Goal: Task Accomplishment & Management: Manage account settings

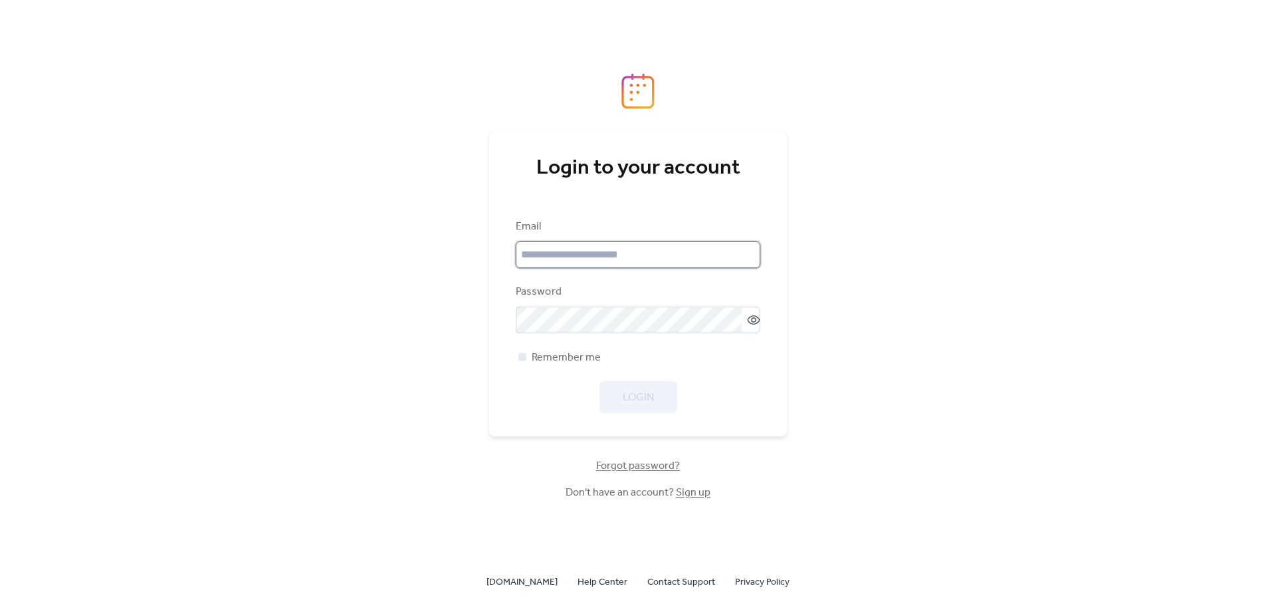
click at [595, 256] on input "email" at bounding box center [638, 254] width 245 height 27
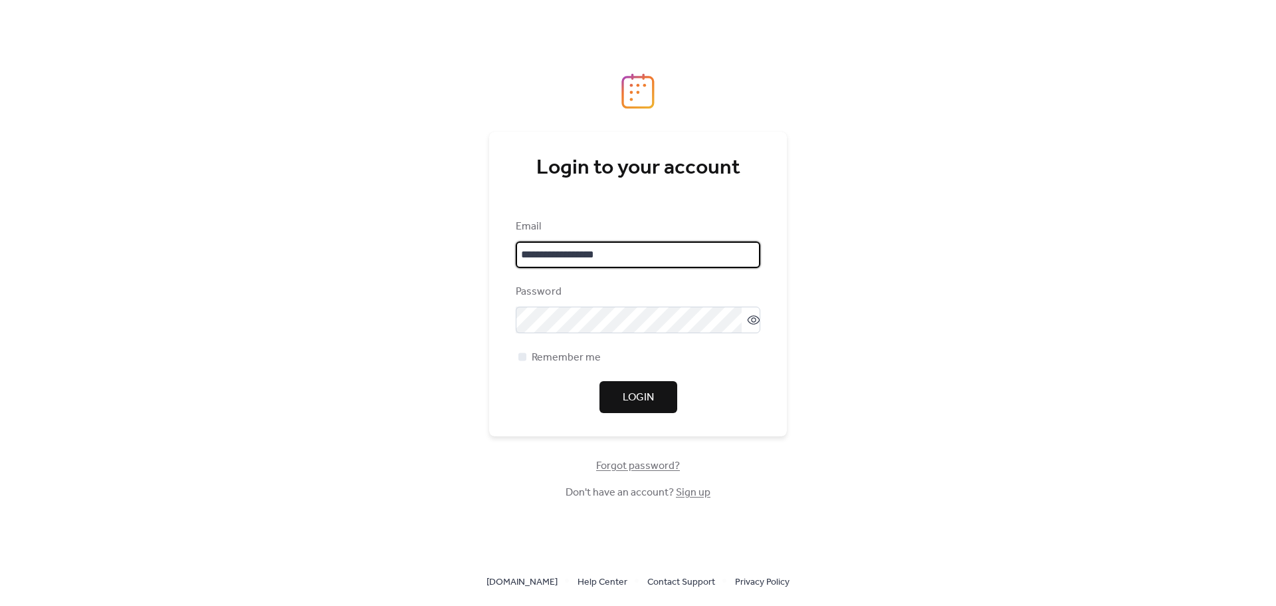
scroll to position [2, 0]
drag, startPoint x: 606, startPoint y: 257, endPoint x: 487, endPoint y: 264, distance: 119.8
click at [471, 265] on div "**********" at bounding box center [638, 303] width 1276 height 606
paste input "*******"
type input "**********"
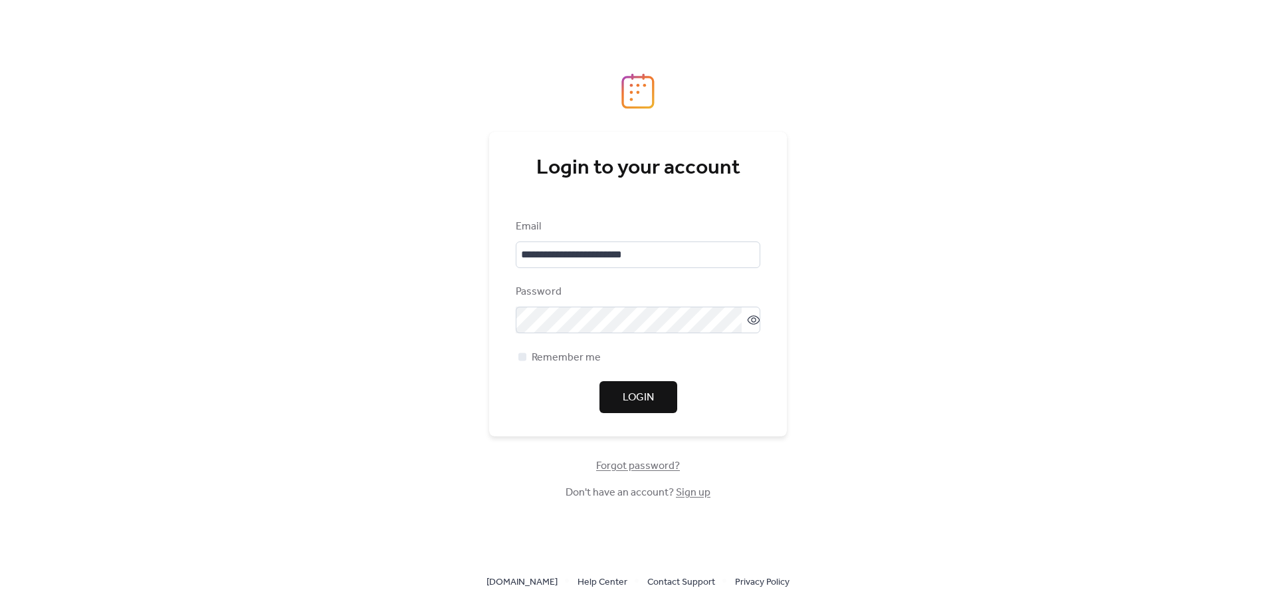
scroll to position [0, 0]
click at [522, 356] on div at bounding box center [523, 356] width 8 height 8
click at [634, 405] on span "Login" at bounding box center [638, 398] width 31 height 16
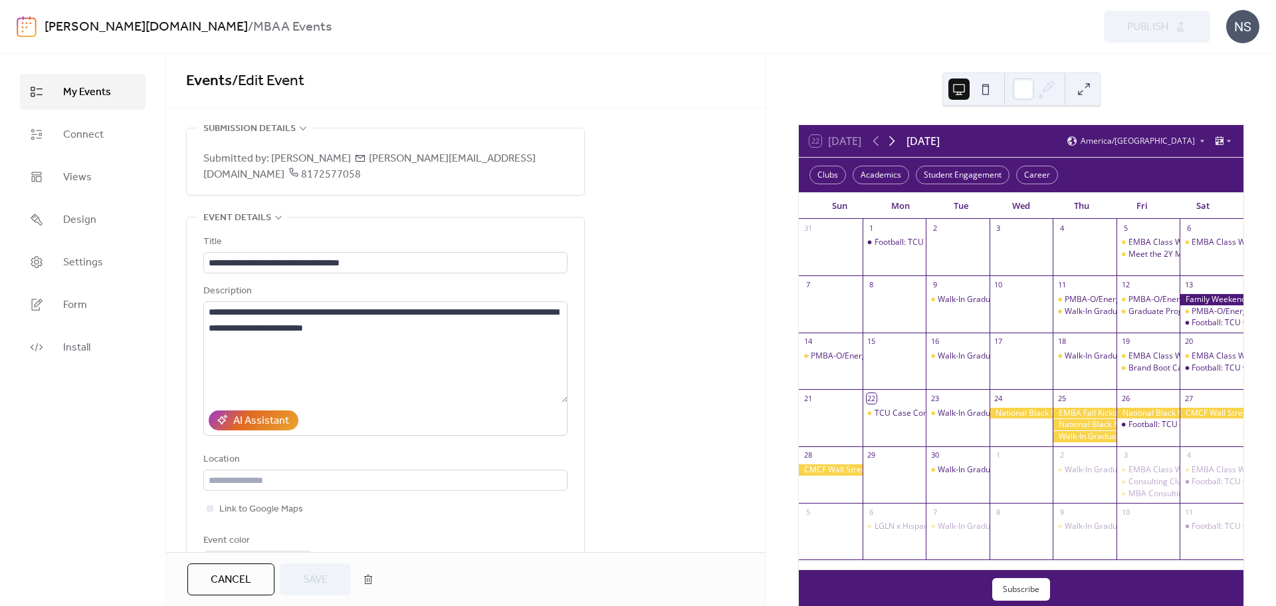
click at [893, 142] on icon at bounding box center [892, 141] width 16 height 16
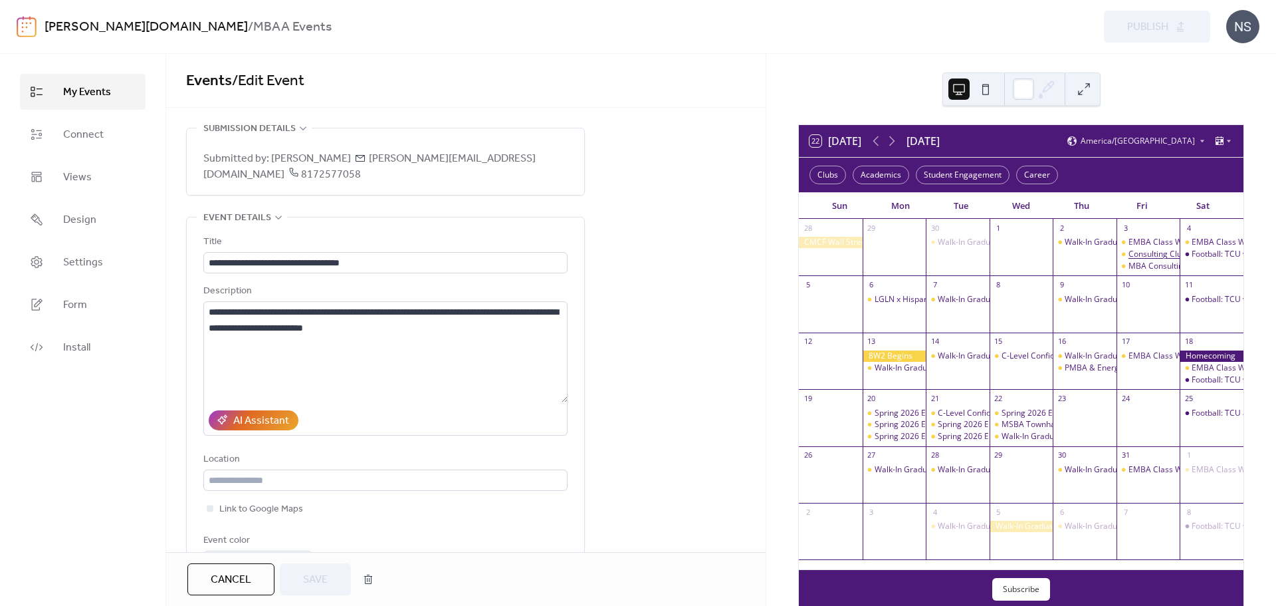
click at [1139, 253] on div "Consulting Club Panel" at bounding box center [1169, 254] width 80 height 11
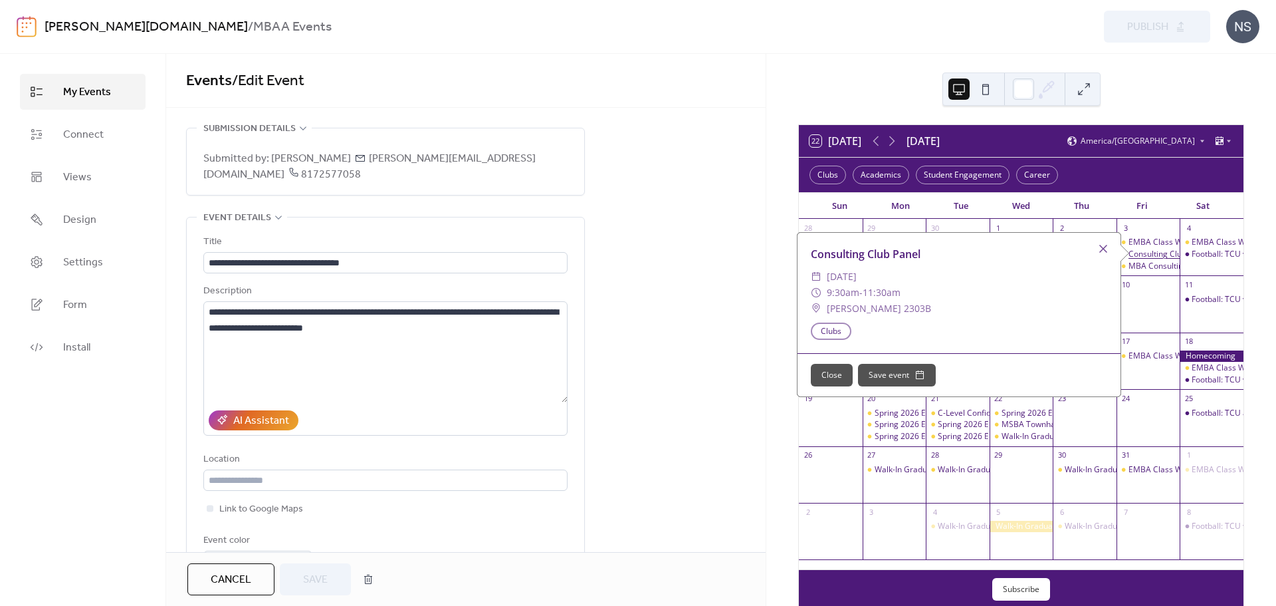
click at [1144, 255] on div "Consulting Club Panel" at bounding box center [1169, 254] width 80 height 11
click at [1143, 255] on div "Consulting Club Panel" at bounding box center [1169, 254] width 80 height 11
click at [876, 257] on div "Consulting Club Panel" at bounding box center [963, 255] width 323 height 16
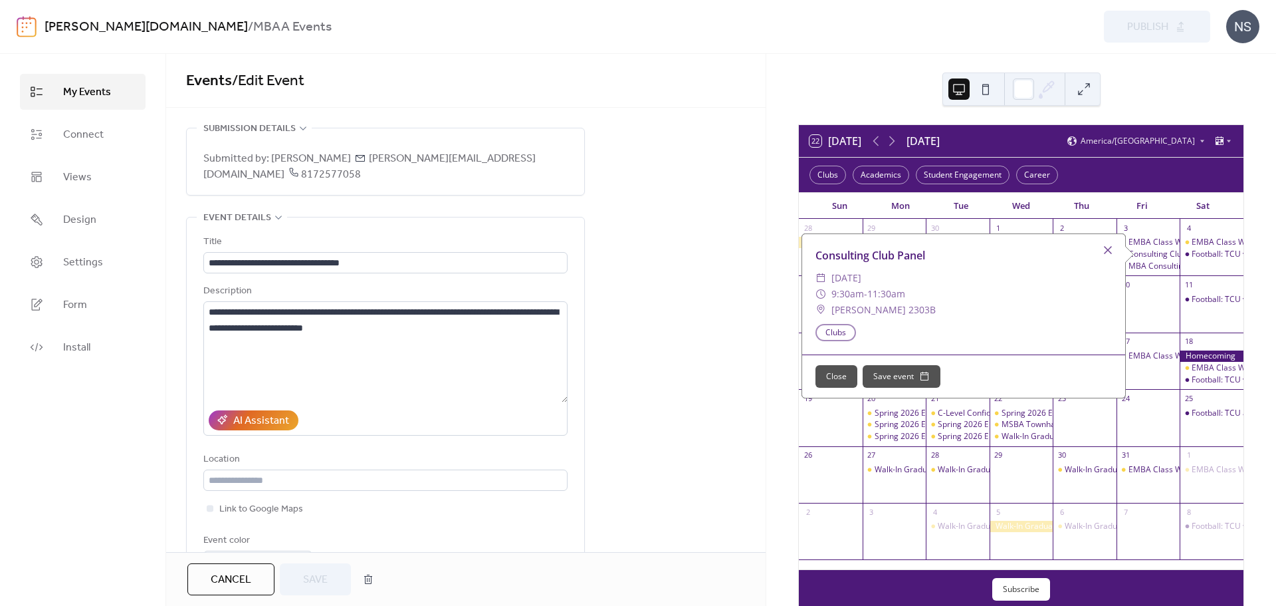
click at [835, 281] on span "[DATE]" at bounding box center [847, 278] width 30 height 16
click at [833, 380] on button "Close" at bounding box center [837, 376] width 42 height 23
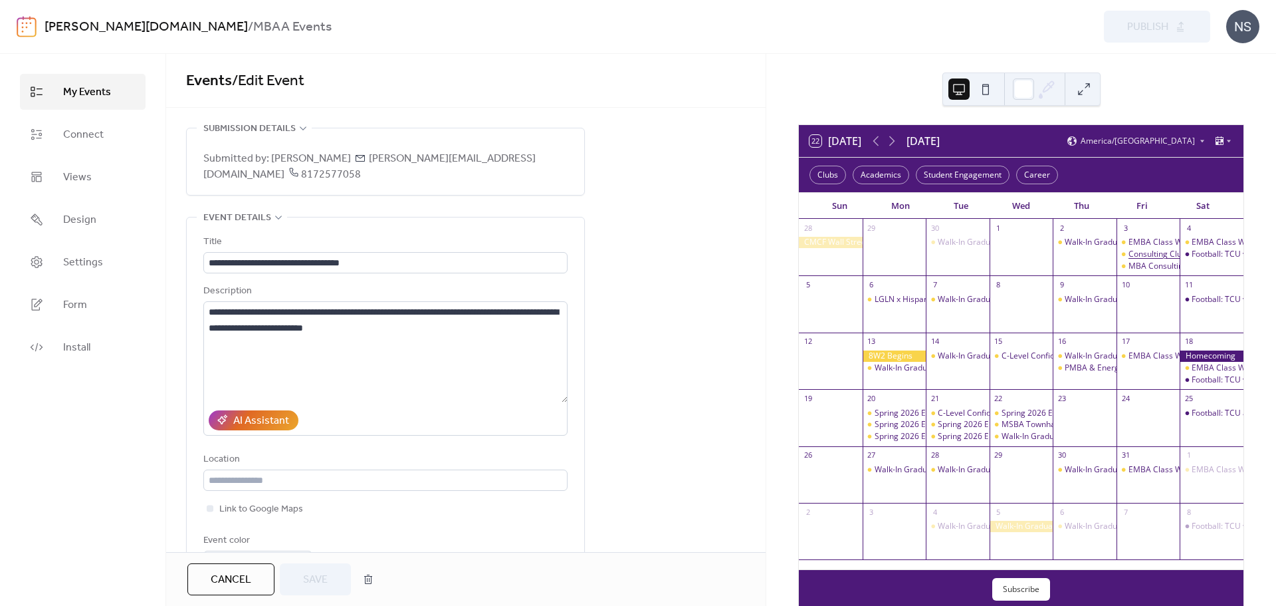
click at [1137, 254] on div "Consulting Club Panel" at bounding box center [1169, 254] width 80 height 11
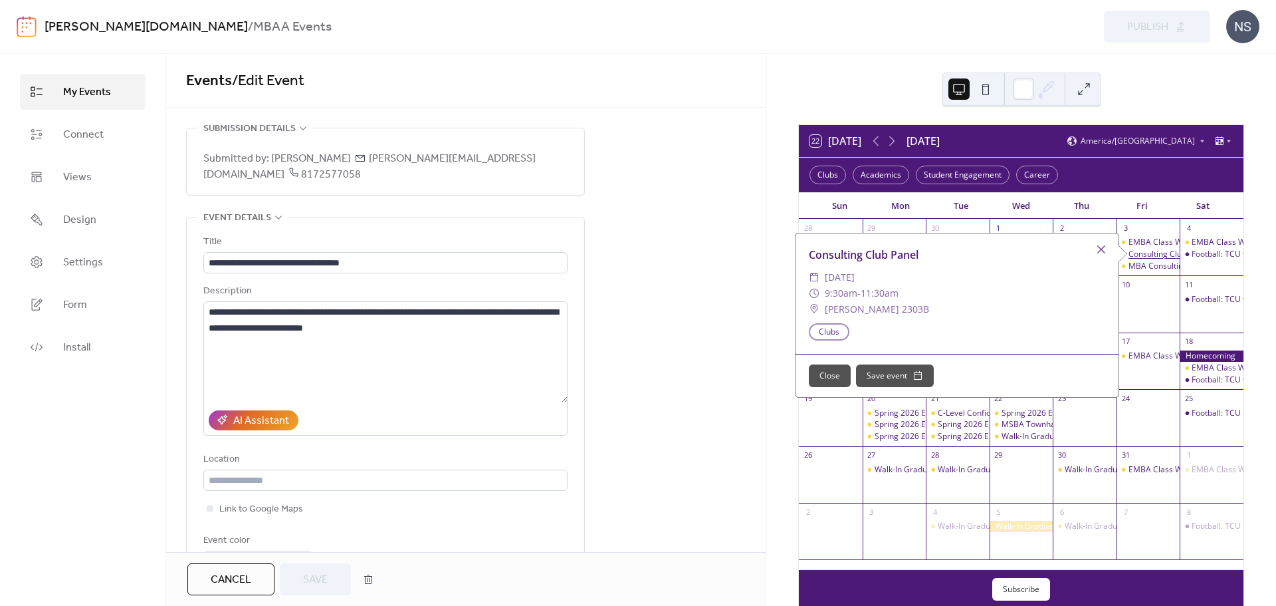
scroll to position [25, 0]
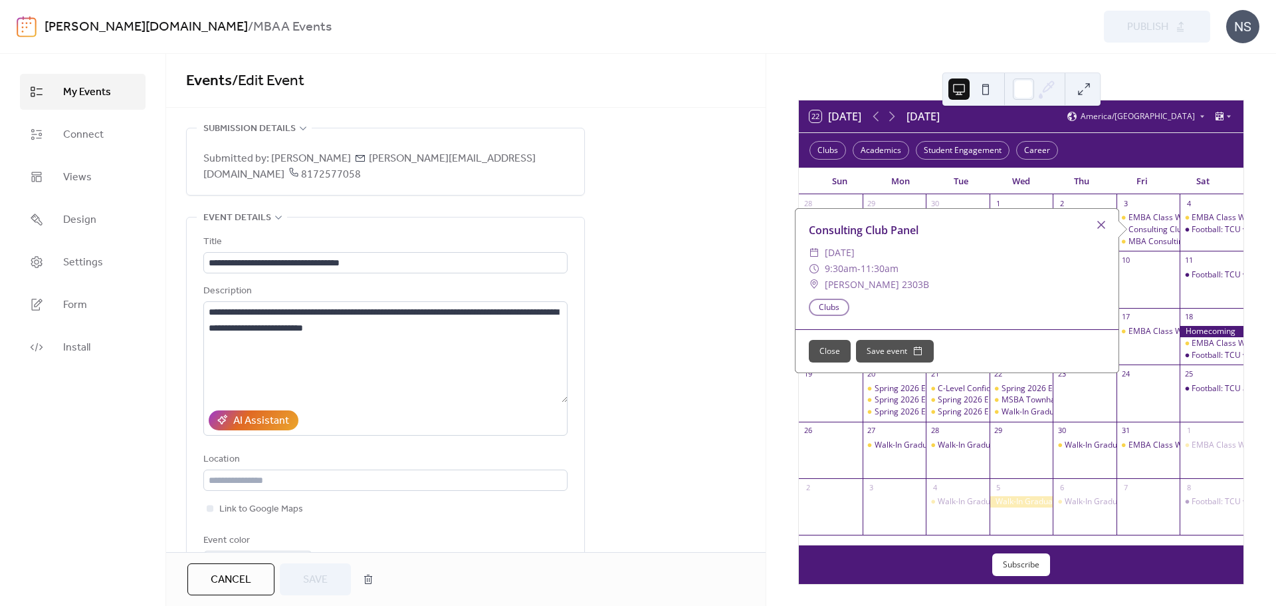
click at [1141, 148] on div "Clubs Academics Student Engagement Career" at bounding box center [1021, 150] width 445 height 35
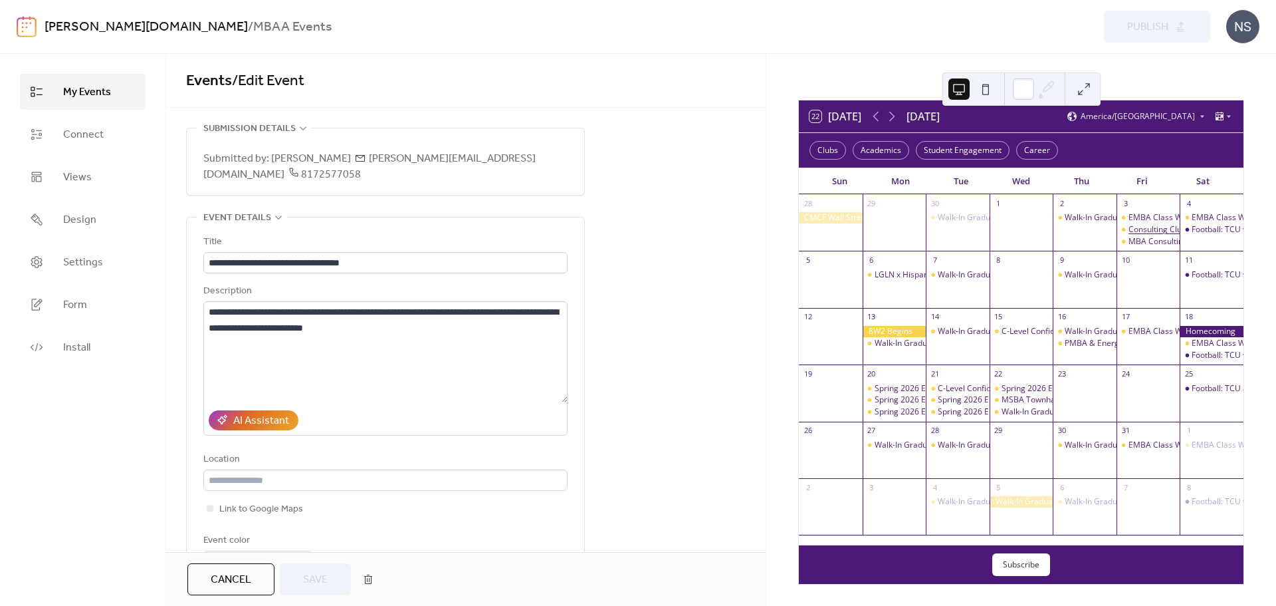
click at [1137, 229] on div "Consulting Club Panel" at bounding box center [1169, 229] width 80 height 11
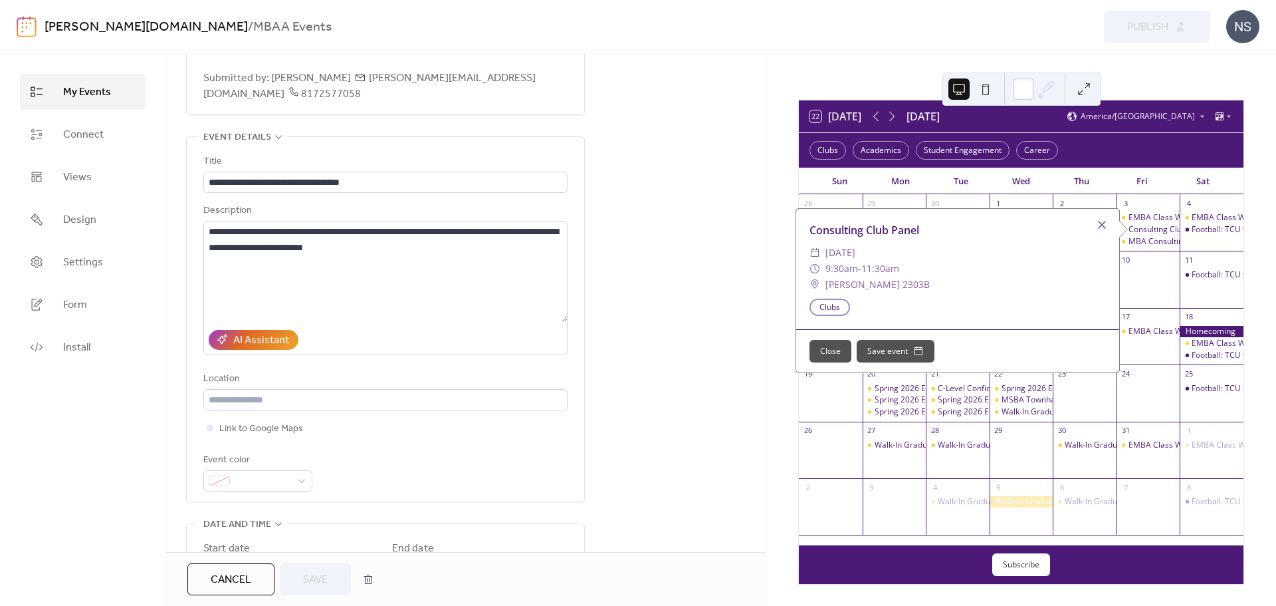
scroll to position [0, 0]
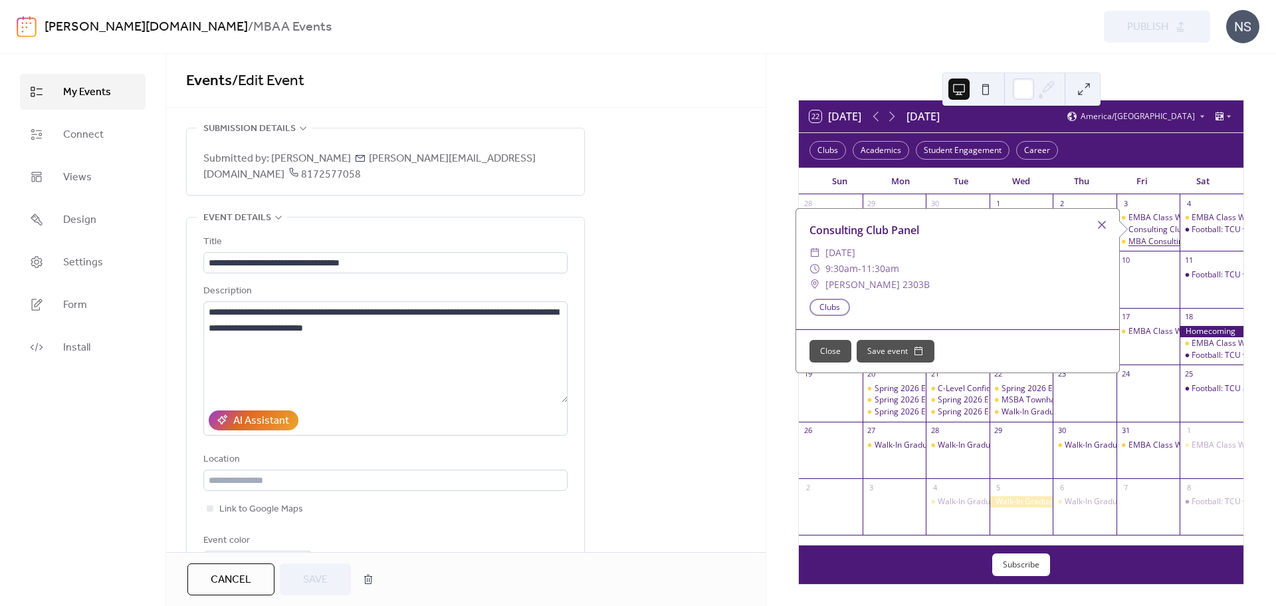
click at [1143, 241] on div "MBA Consulting Club Panel" at bounding box center [1179, 241] width 100 height 11
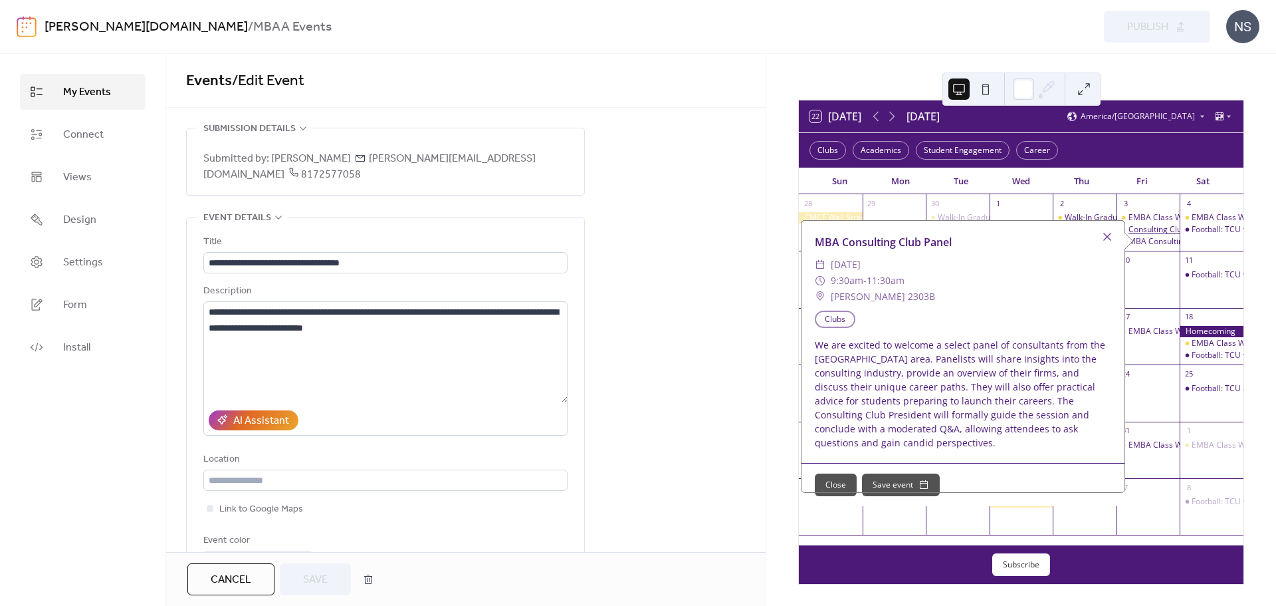
click at [1146, 230] on div "Consulting Club Panel" at bounding box center [1169, 229] width 80 height 11
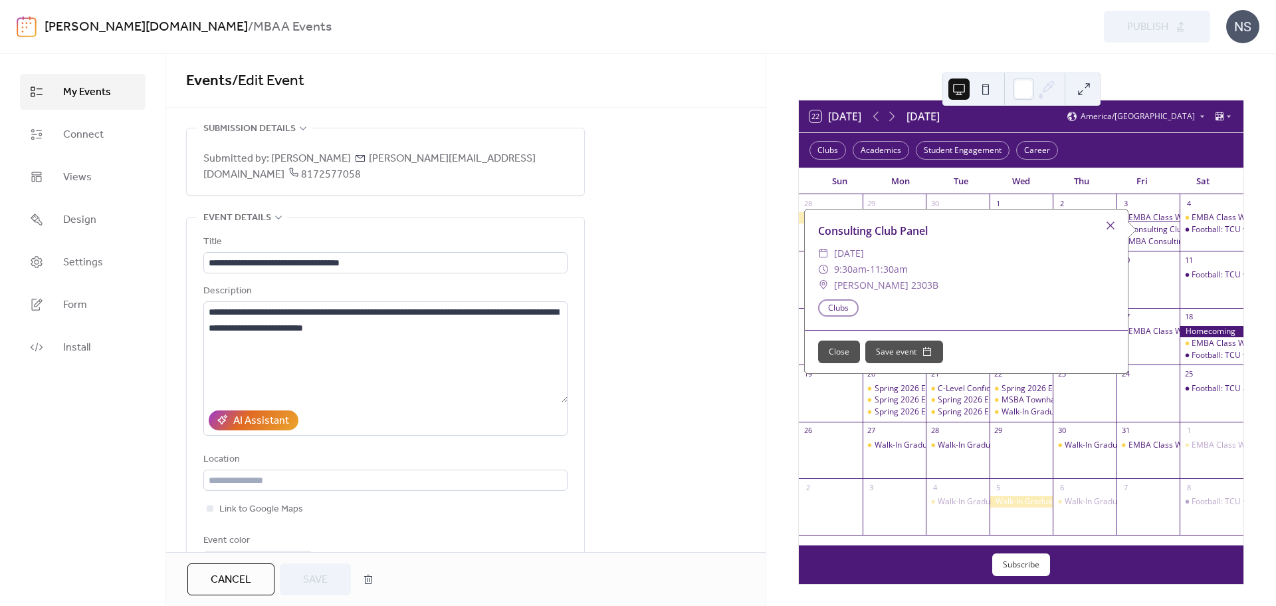
click at [1145, 217] on div "EMBA Class Weekend" at bounding box center [1169, 217] width 81 height 11
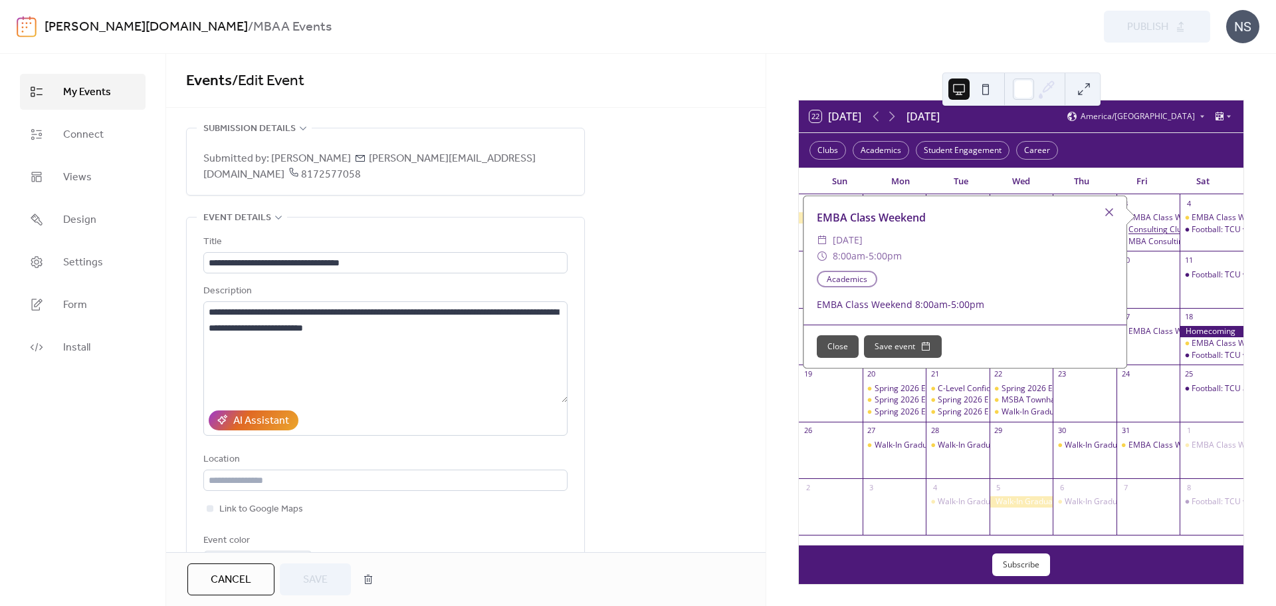
click at [1136, 225] on div "Consulting Club Panel" at bounding box center [1169, 229] width 80 height 11
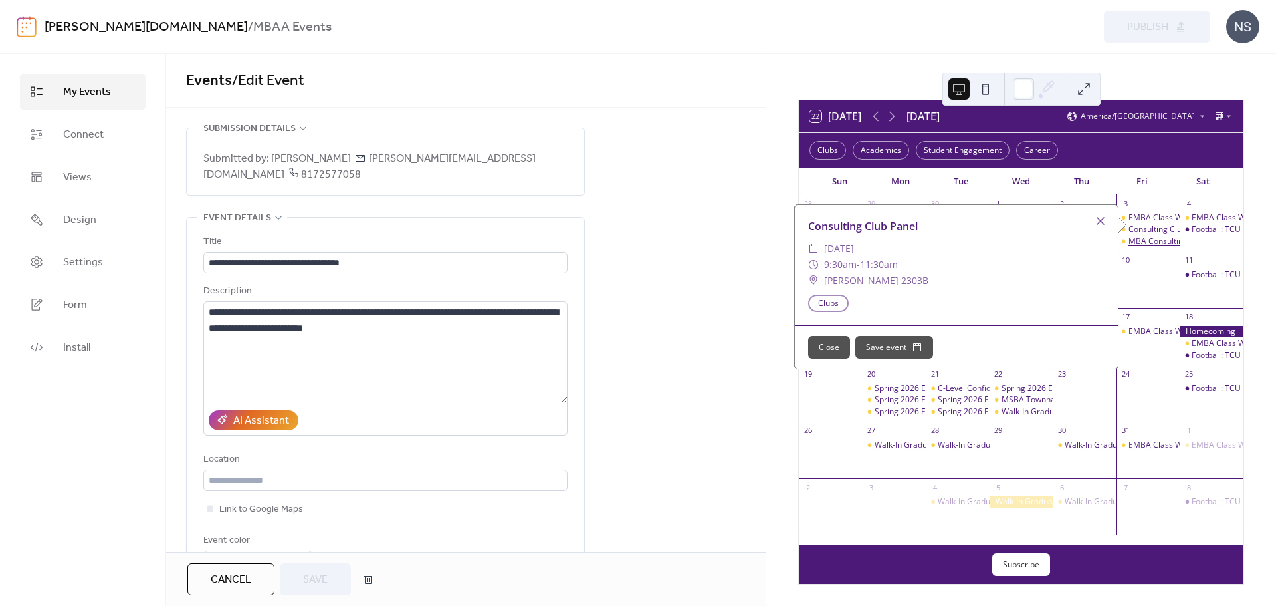
click at [1137, 240] on div "MBA Consulting Club Panel" at bounding box center [1179, 241] width 100 height 11
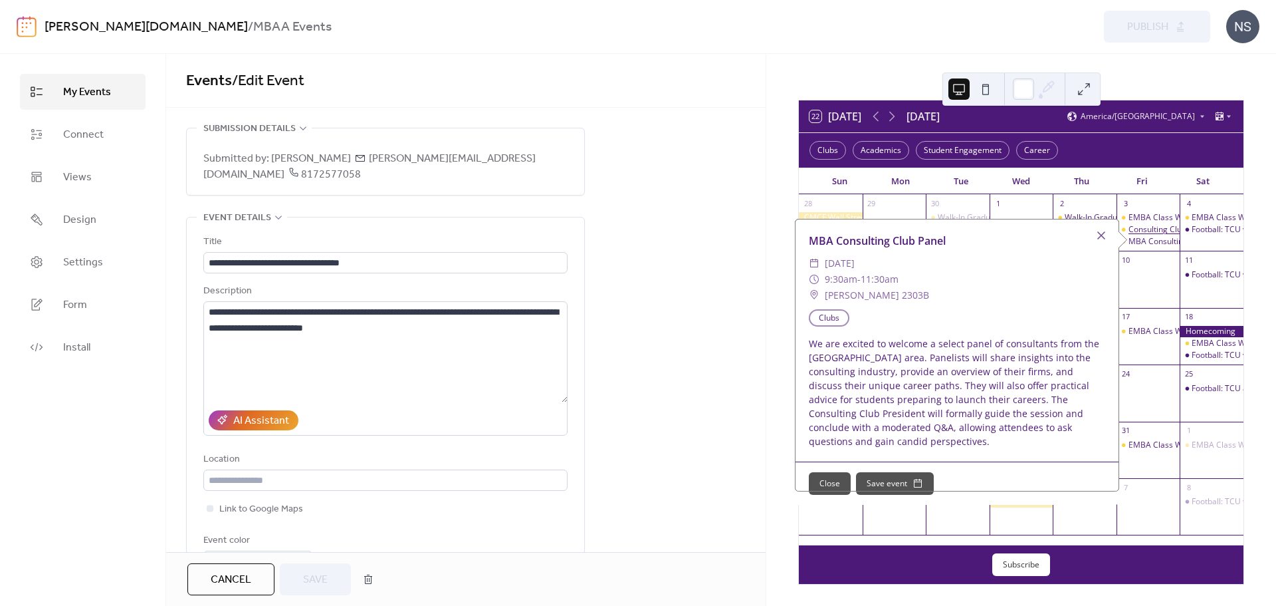
click at [1137, 229] on div "Consulting Club Panel" at bounding box center [1169, 229] width 80 height 11
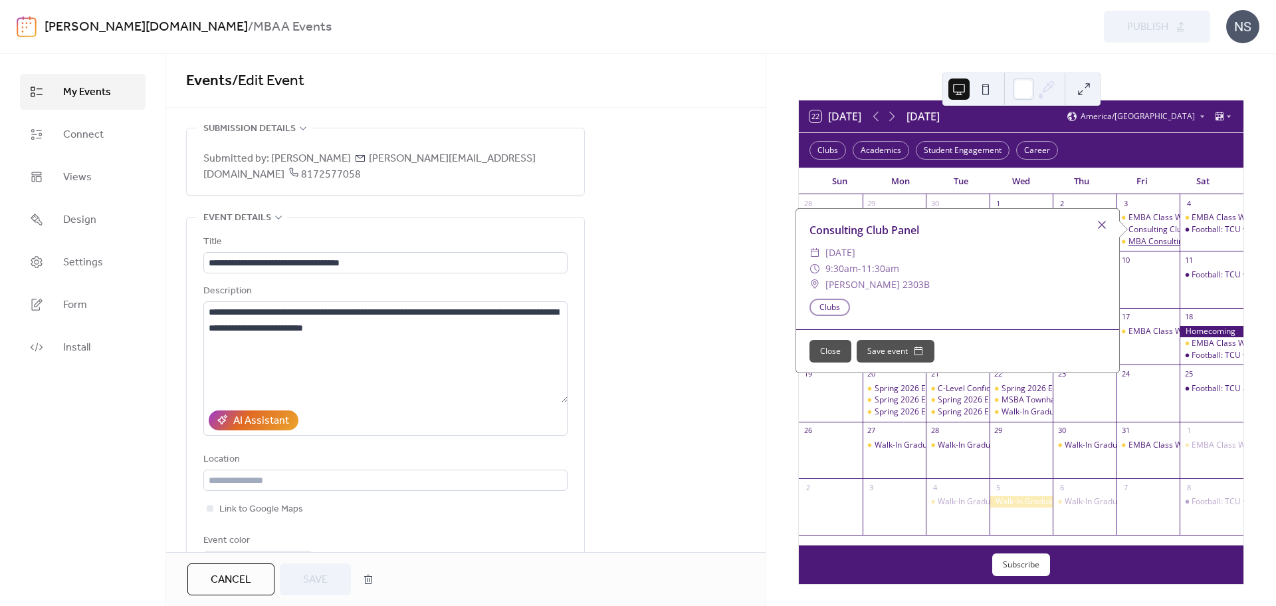
click at [1137, 240] on div "MBA Consulting Club Panel" at bounding box center [1179, 241] width 100 height 11
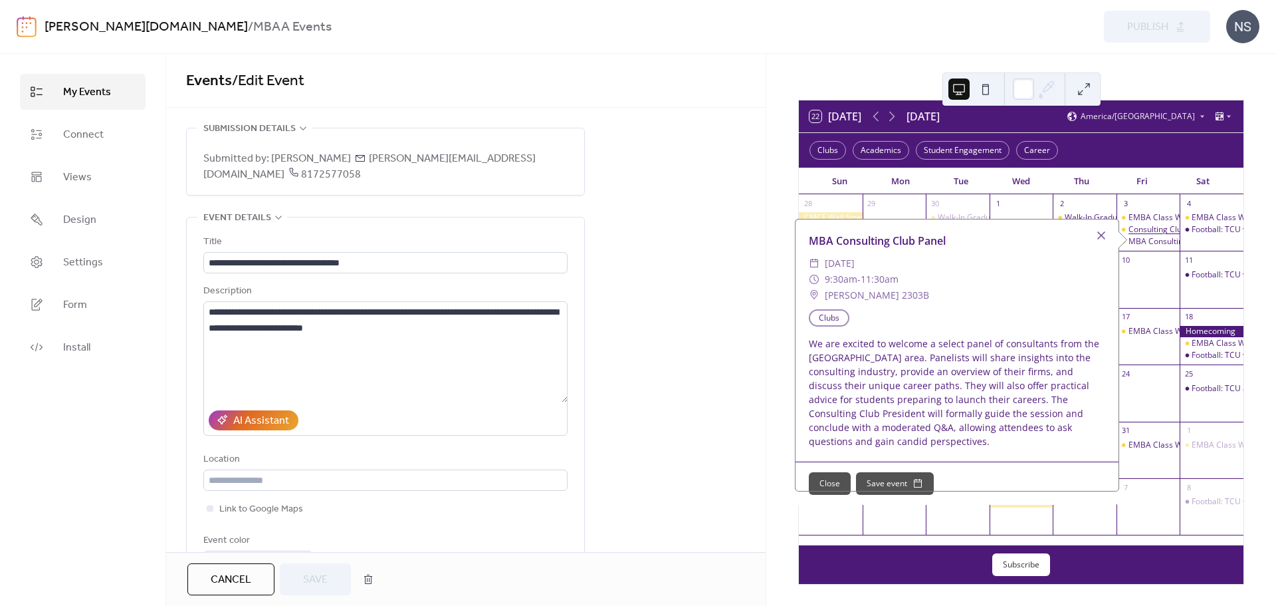
click at [1139, 230] on div "Consulting Club Panel" at bounding box center [1169, 229] width 80 height 11
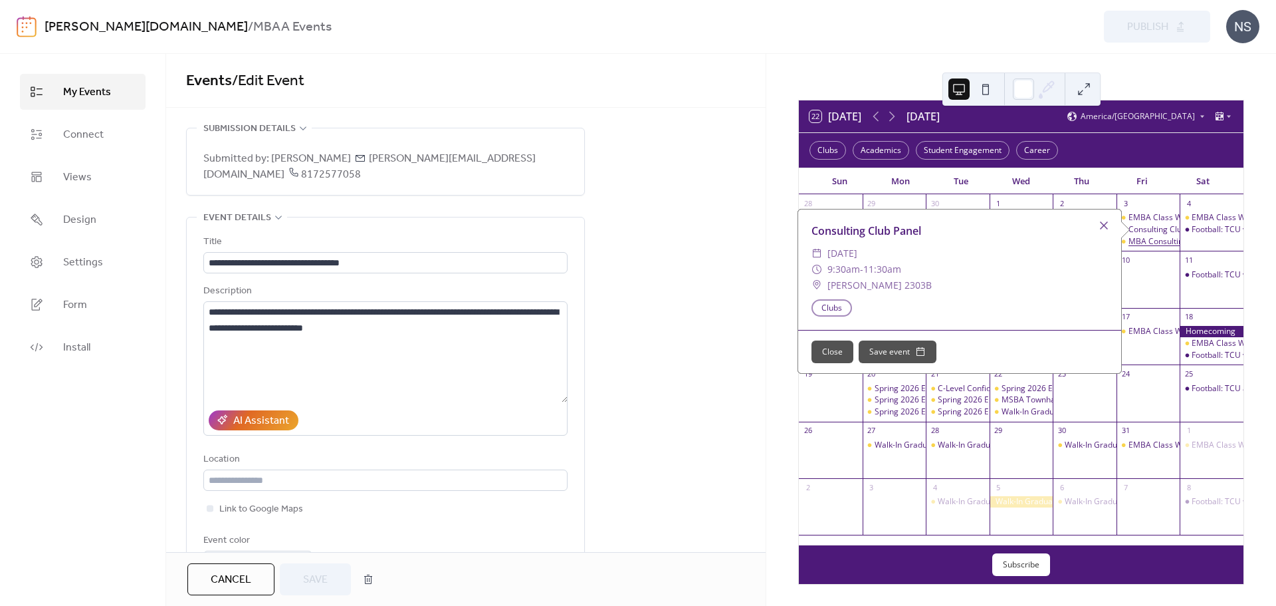
click at [1134, 238] on div "MBA Consulting Club Panel" at bounding box center [1179, 241] width 100 height 11
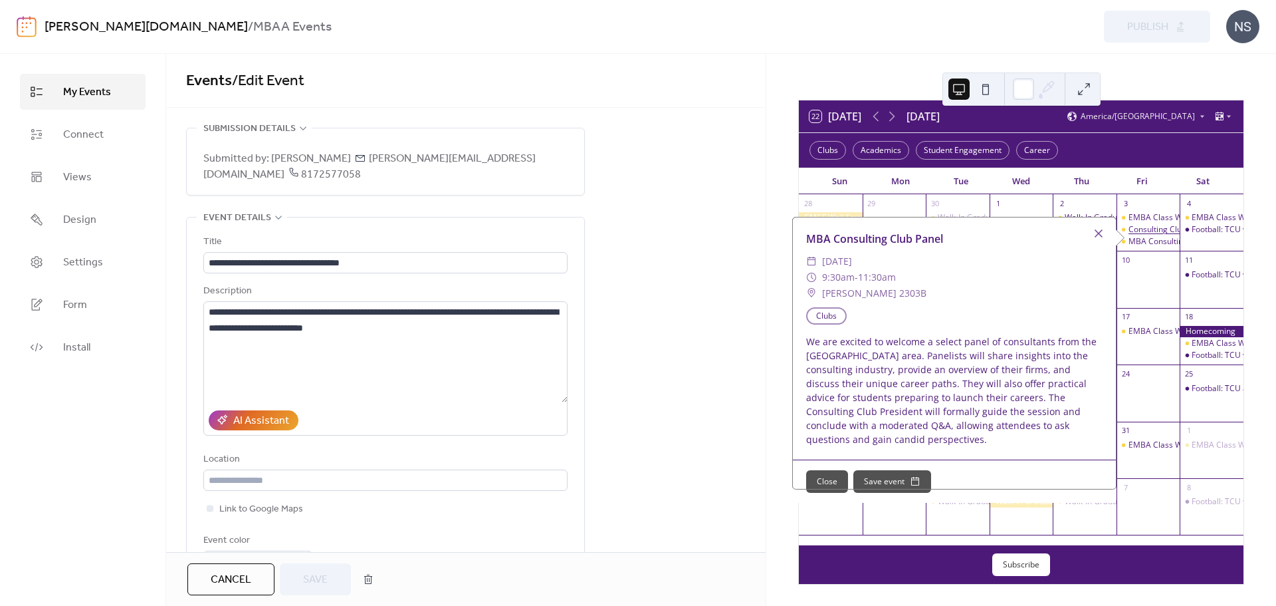
click at [1139, 230] on div "Consulting Club Panel" at bounding box center [1169, 229] width 80 height 11
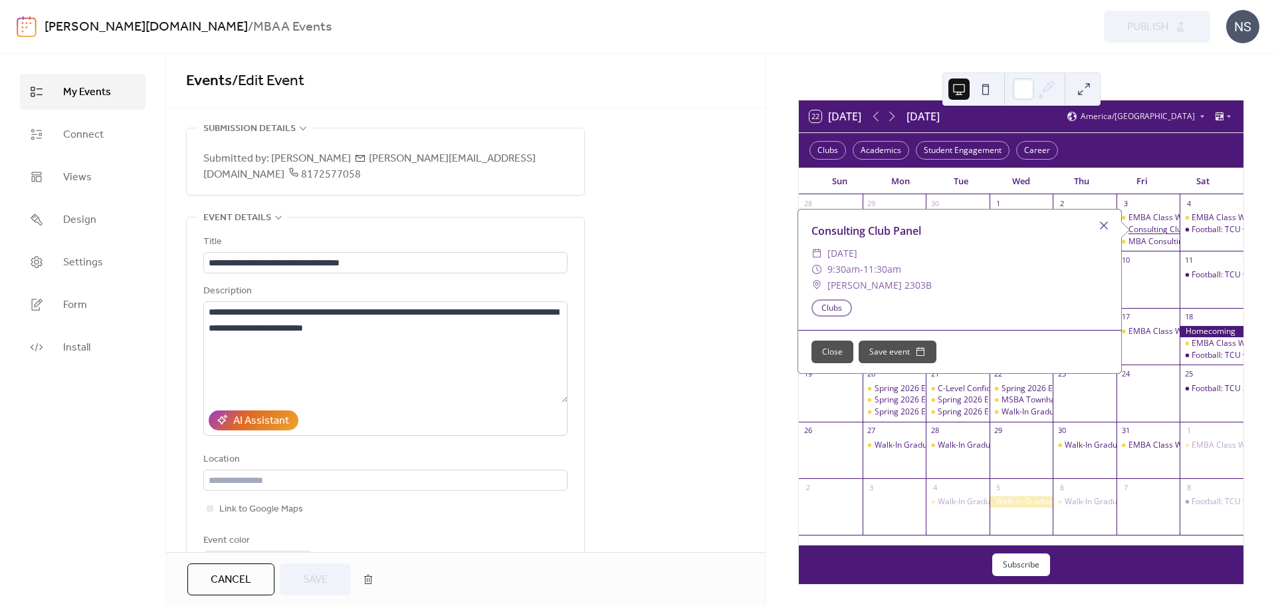
click at [1140, 229] on div "Consulting Club Panel" at bounding box center [1169, 229] width 80 height 11
click at [1084, 86] on button at bounding box center [1084, 88] width 21 height 21
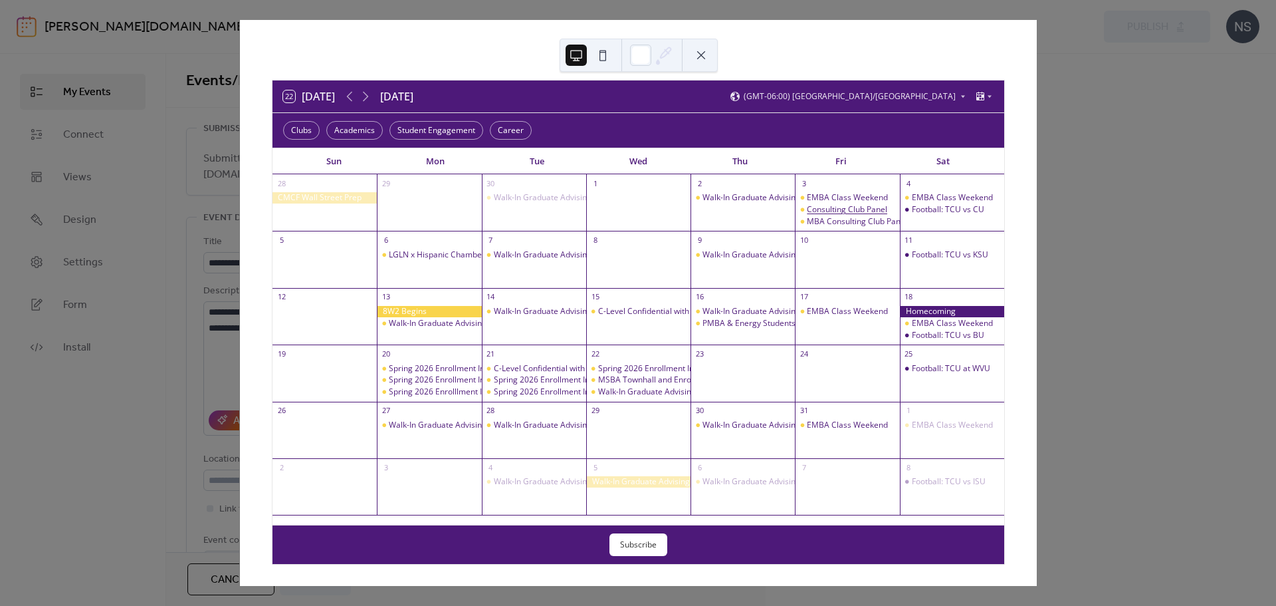
click at [837, 211] on div "Consulting Club Panel" at bounding box center [847, 209] width 80 height 11
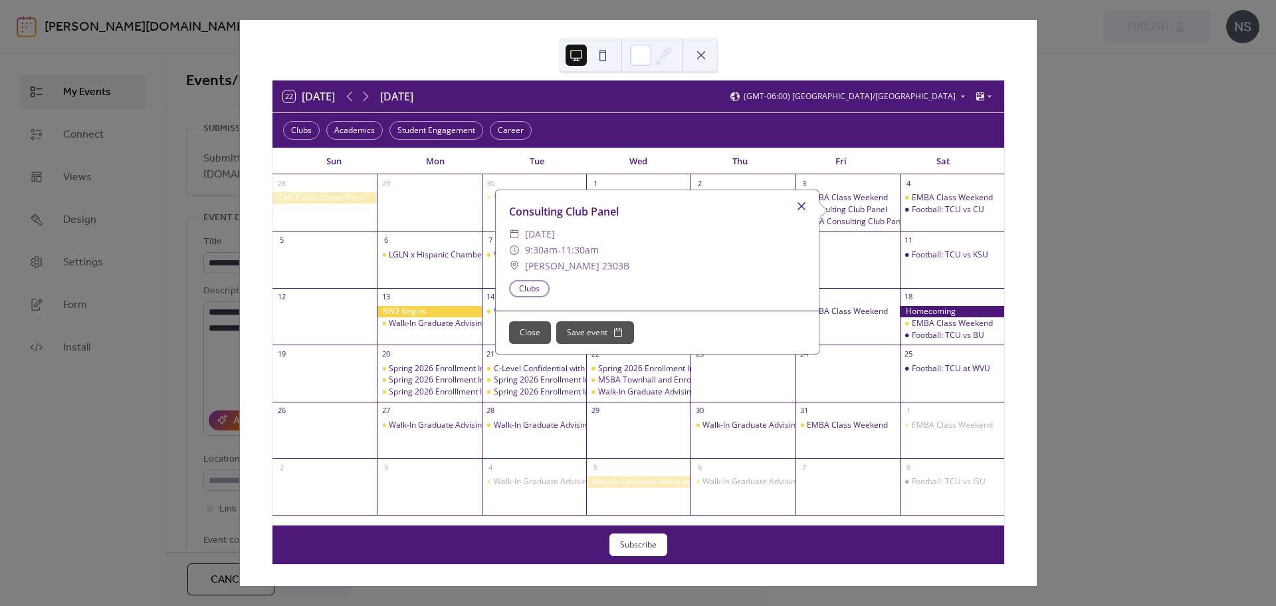
click at [795, 207] on div at bounding box center [801, 206] width 19 height 19
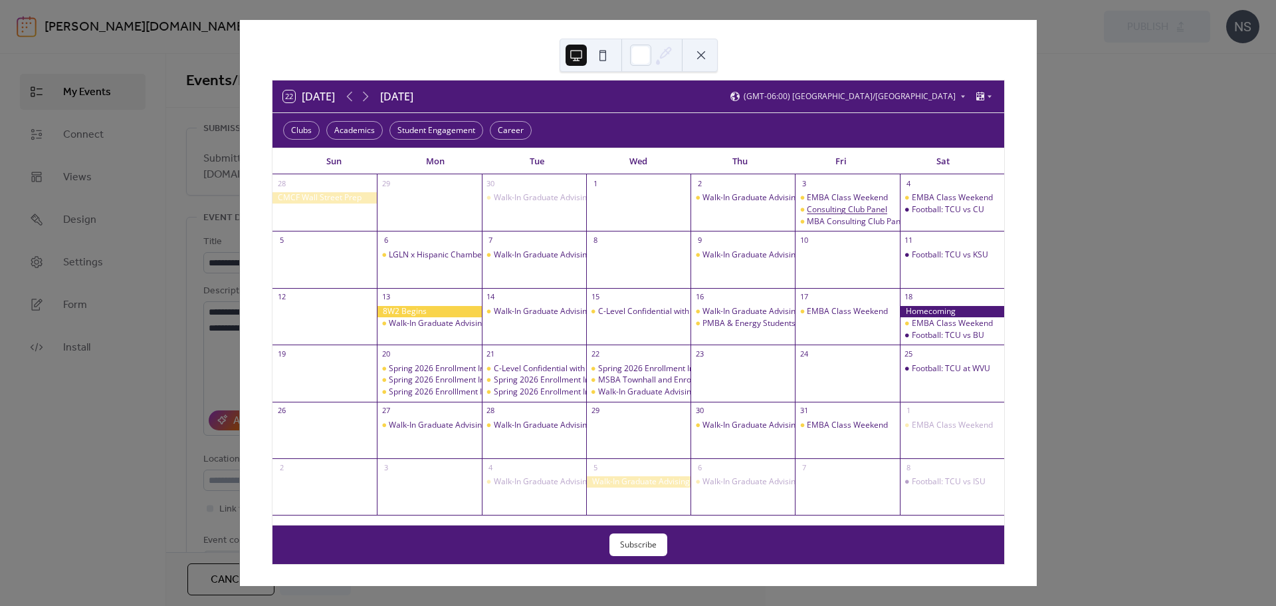
click at [832, 210] on div "Consulting Club Panel" at bounding box center [847, 209] width 80 height 11
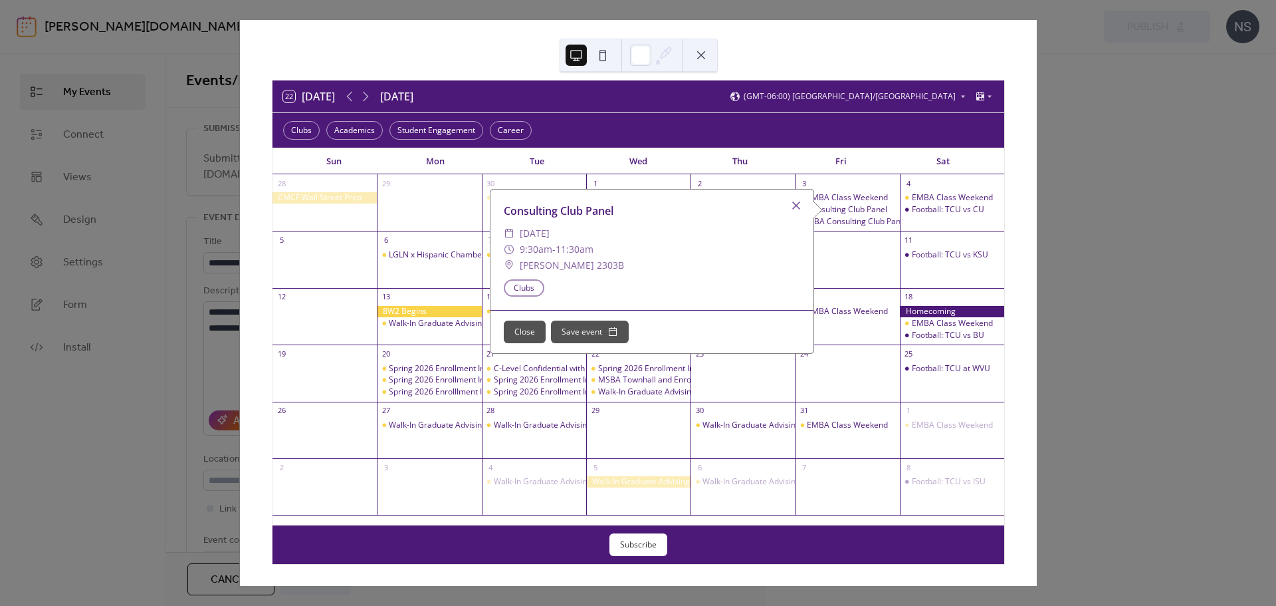
click at [707, 57] on button at bounding box center [701, 55] width 21 height 21
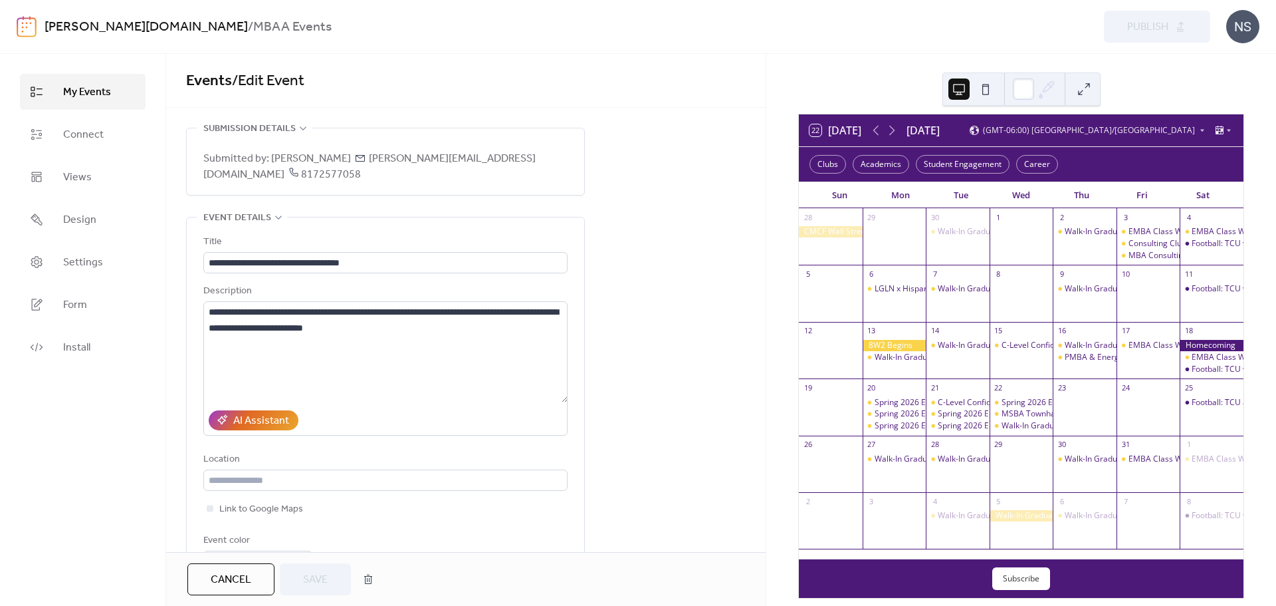
scroll to position [25, 0]
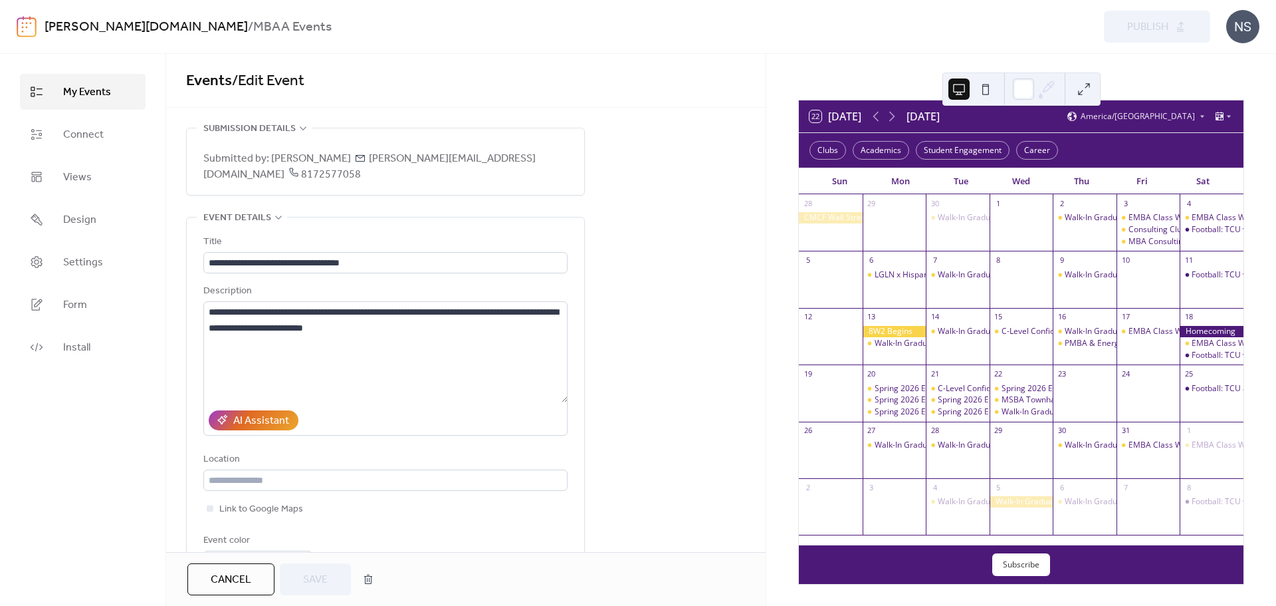
click at [263, 573] on button "Cancel" at bounding box center [230, 579] width 87 height 32
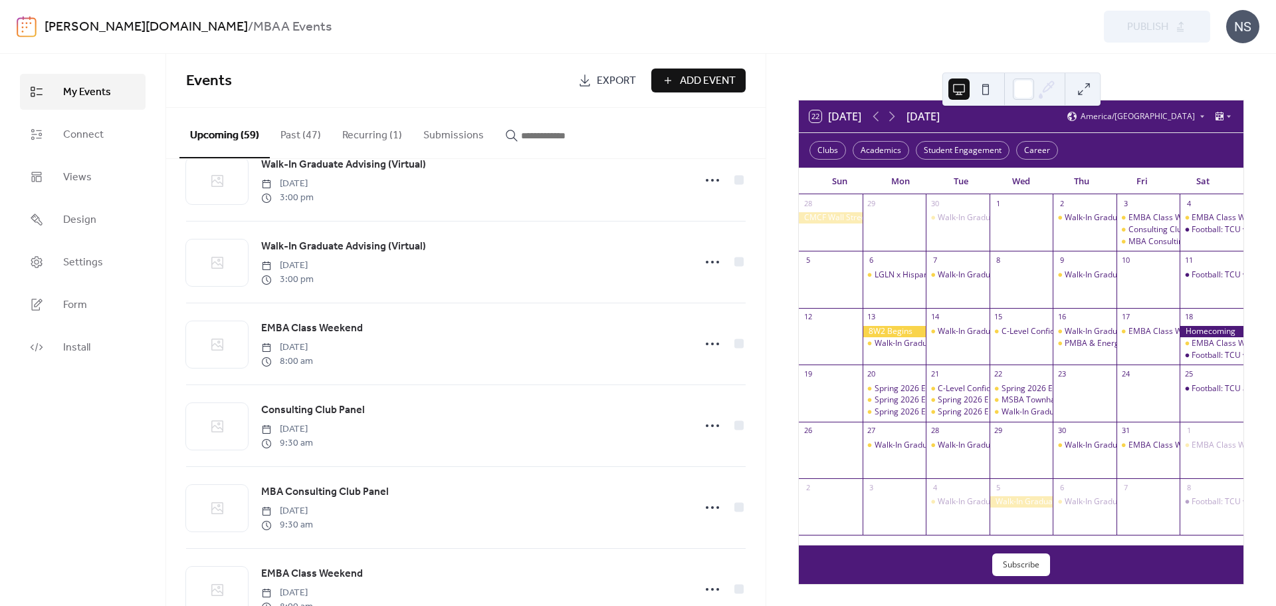
scroll to position [798, 0]
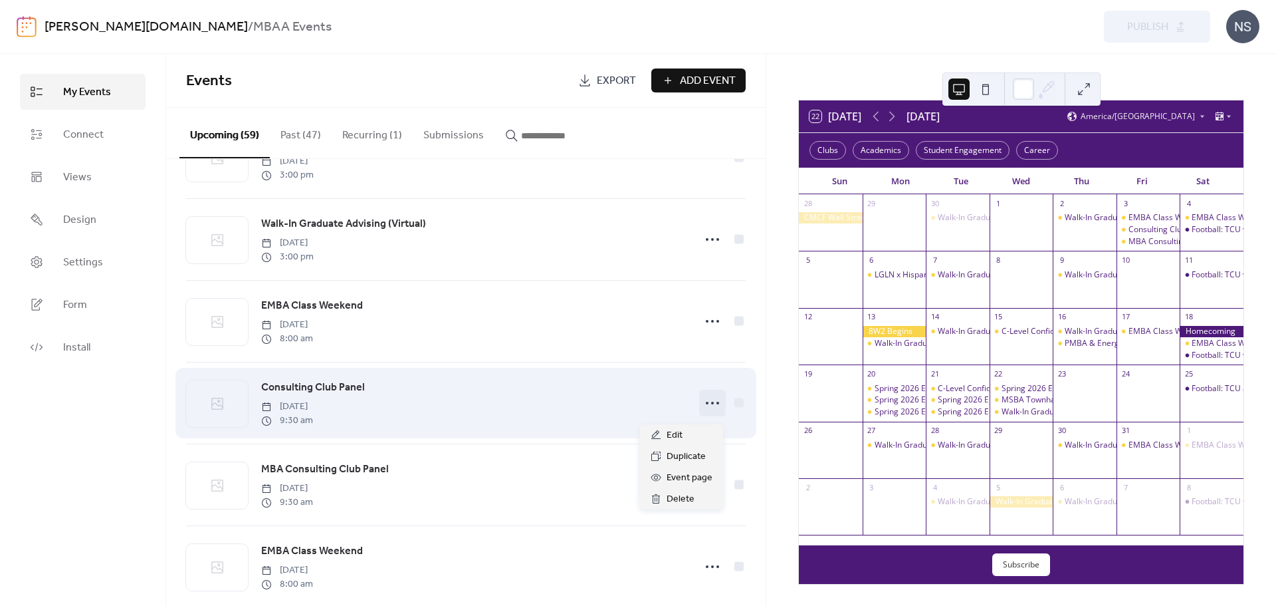
click at [711, 404] on circle at bounding box center [712, 403] width 3 height 3
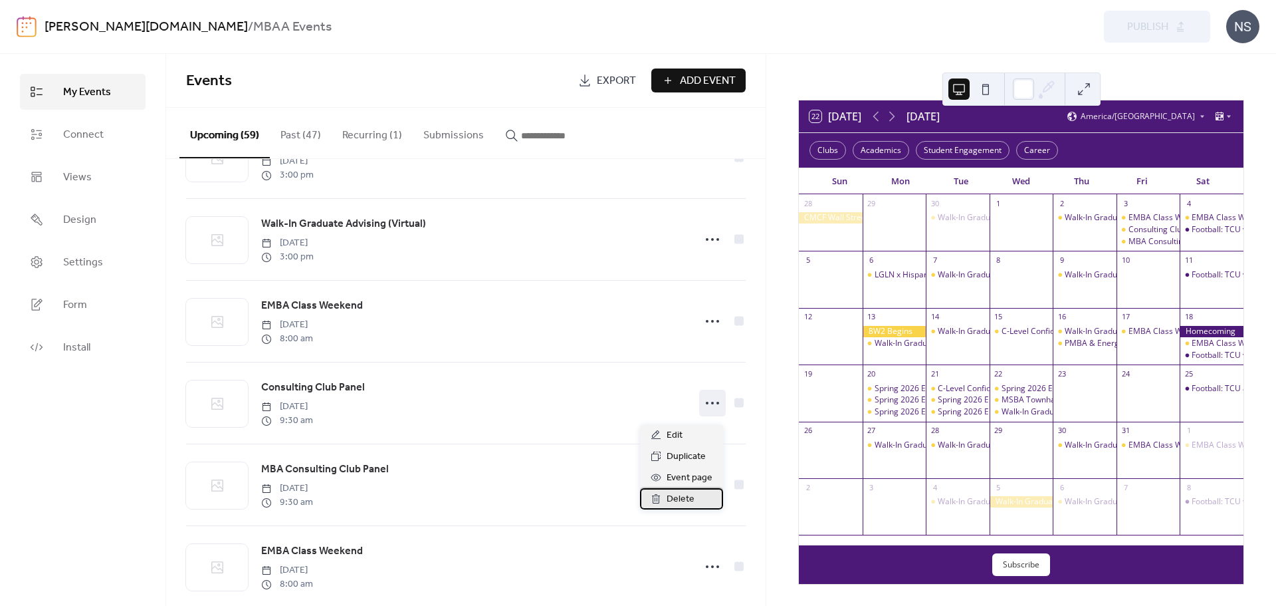
click at [671, 497] on span "Delete" at bounding box center [681, 499] width 28 height 16
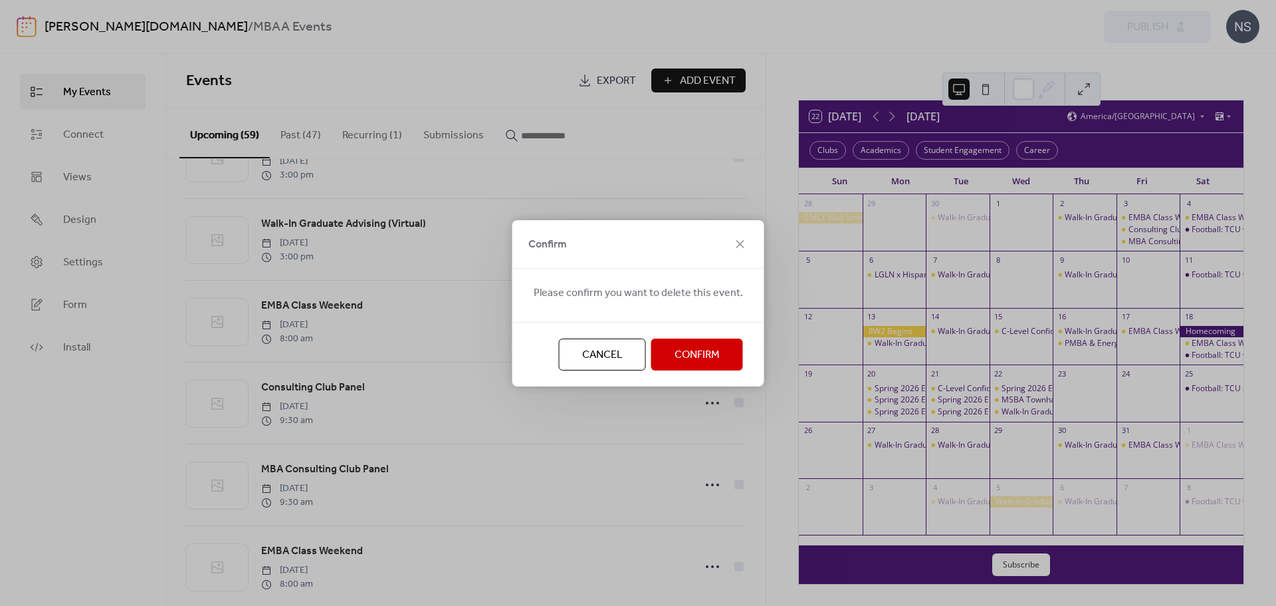
click at [696, 352] on span "Confirm" at bounding box center [697, 355] width 45 height 16
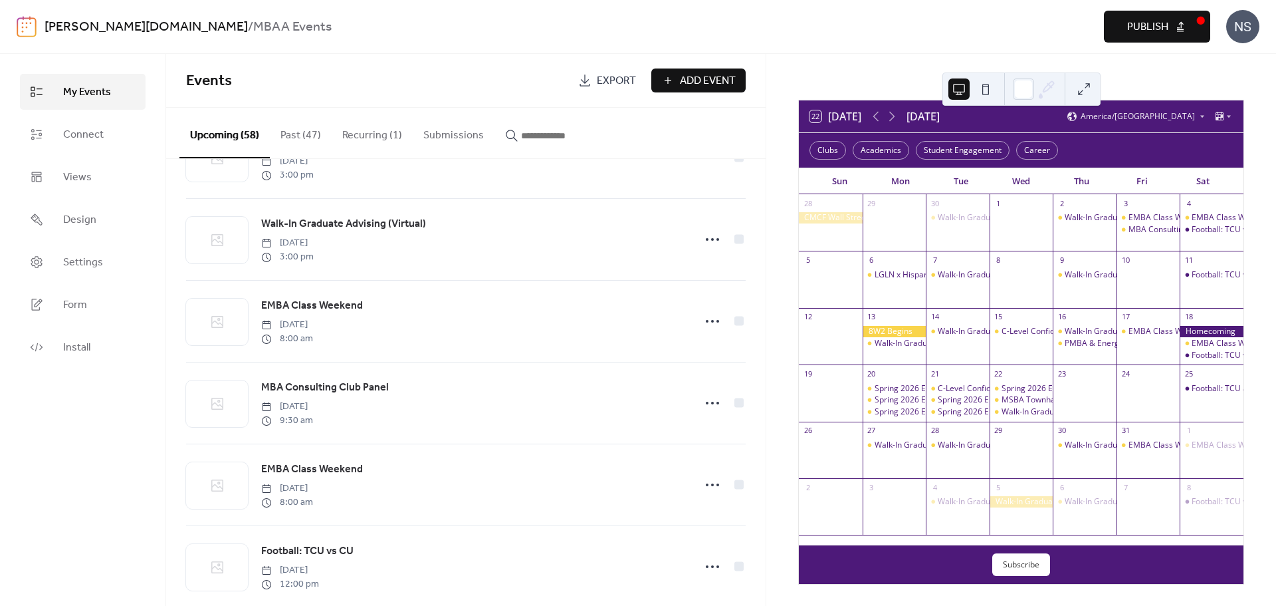
click at [1146, 27] on span "Publish" at bounding box center [1147, 27] width 41 height 16
